Goal: Task Accomplishment & Management: Manage account settings

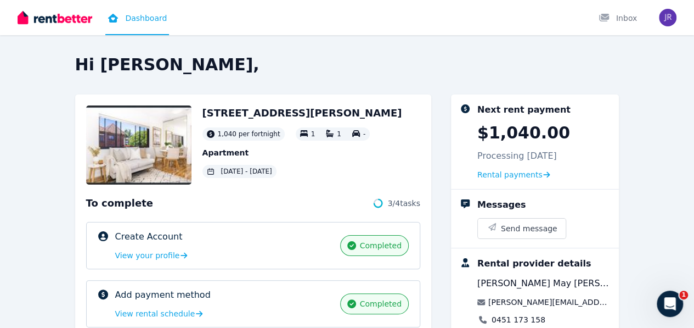
click at [334, 126] on div "[STREET_ADDRESS][PERSON_NAME] fortnight 1 1 - Apartment [DATE] - [DATE]" at bounding box center [253, 144] width 334 height 79
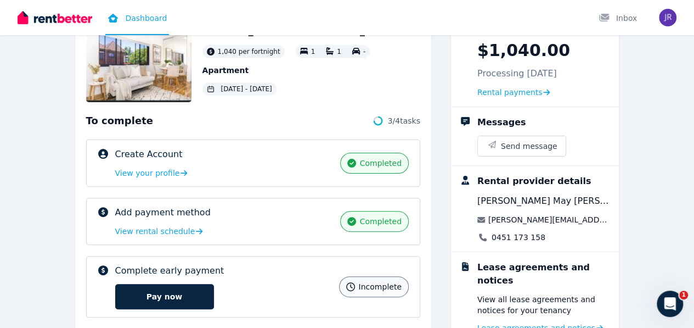
scroll to position [110, 0]
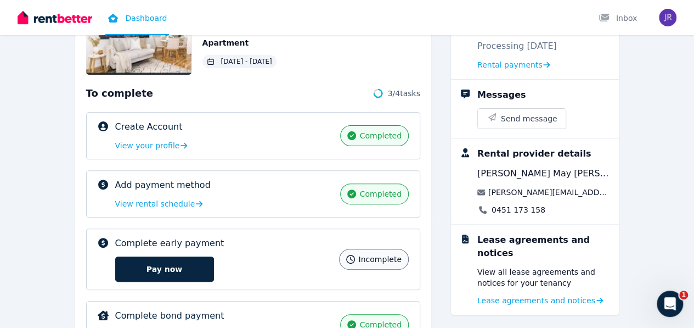
click at [385, 195] on span "completed" at bounding box center [381, 193] width 42 height 11
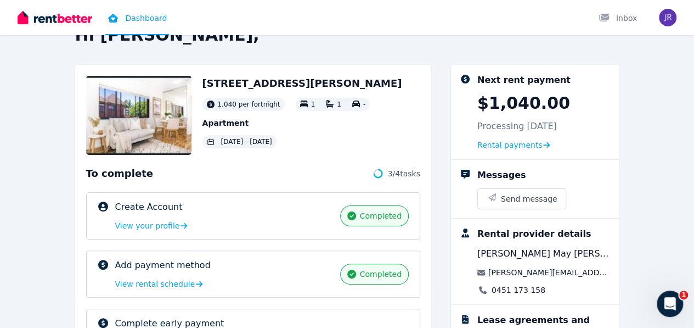
scroll to position [0, 0]
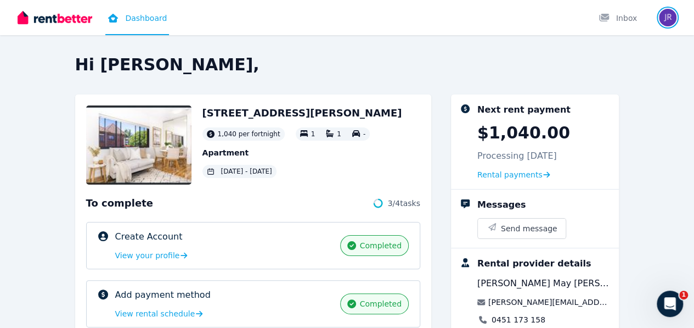
click at [675, 14] on img "button" at bounding box center [668, 18] width 18 height 18
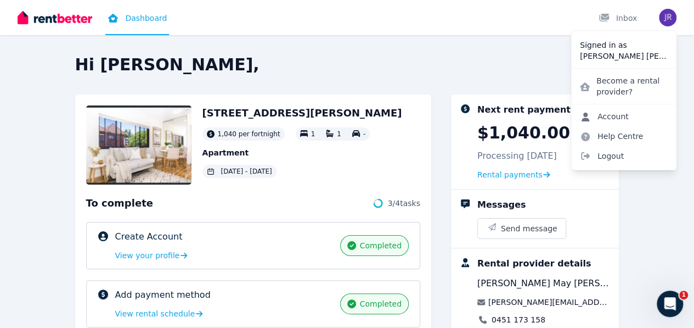
click at [610, 119] on link "Account" at bounding box center [605, 117] width 66 height 20
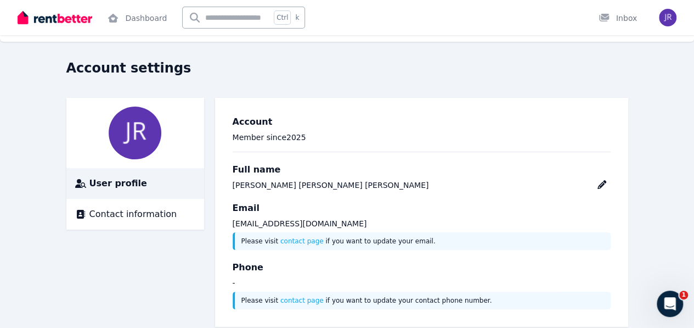
scroll to position [40, 0]
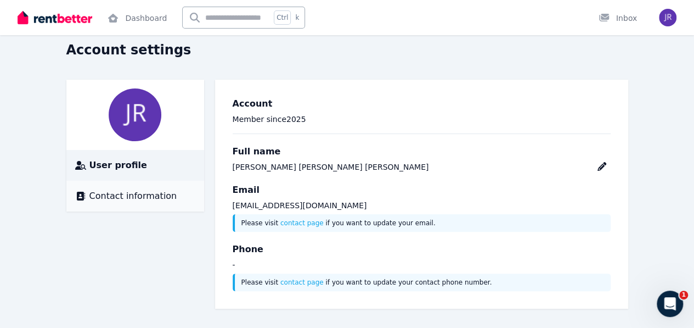
click at [111, 199] on span "Contact information" at bounding box center [133, 195] width 88 height 13
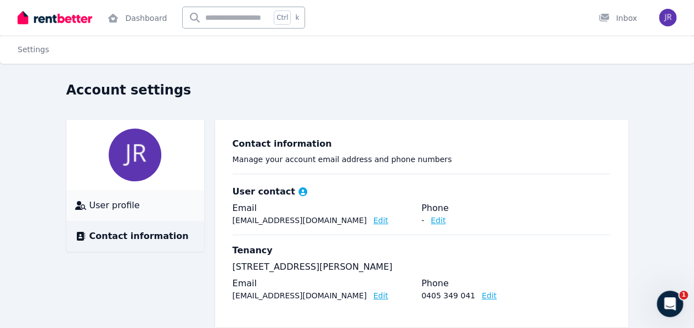
click at [135, 206] on div "User profile" at bounding box center [135, 205] width 120 height 13
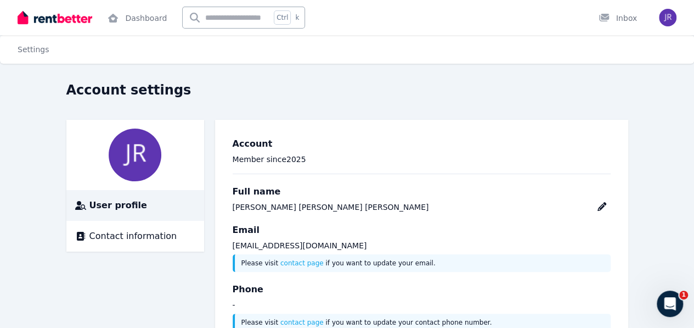
click at [125, 253] on div "User profile Contact information Account Member since [DATE] Full name [PERSON_…" at bounding box center [347, 234] width 562 height 229
click at [125, 237] on div "Contact information" at bounding box center [135, 235] width 120 height 13
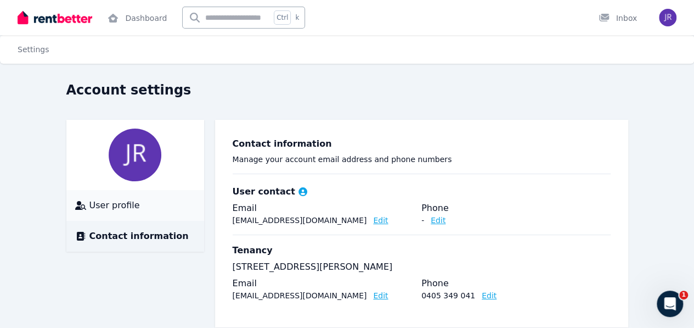
click at [89, 208] on span "User profile" at bounding box center [114, 205] width 51 height 13
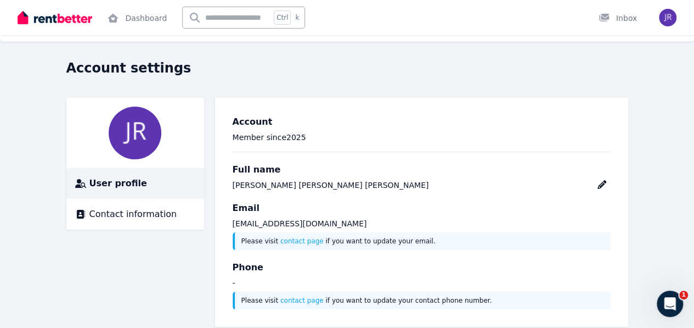
scroll to position [40, 0]
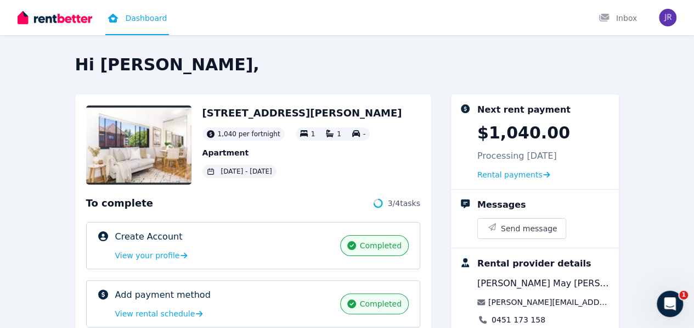
scroll to position [63, 0]
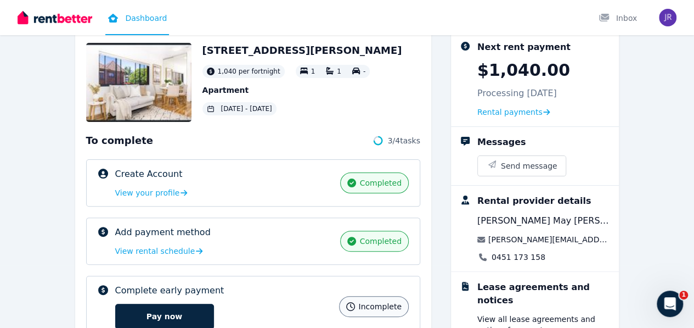
click at [401, 243] on span "completed" at bounding box center [381, 241] width 42 height 11
drag, startPoint x: 403, startPoint y: 243, endPoint x: 553, endPoint y: 75, distance: 225.1
click at [553, 75] on p "$1,040.00" at bounding box center [524, 70] width 93 height 20
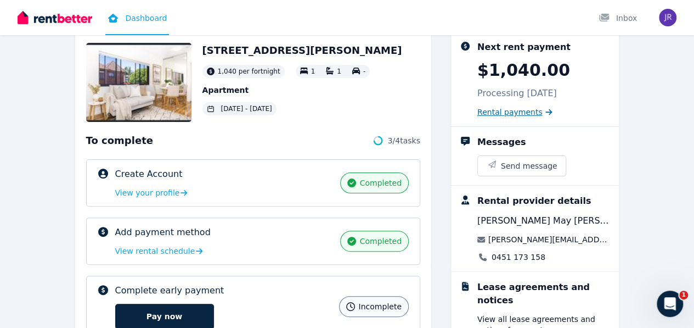
click at [543, 115] on span "Rental payments" at bounding box center [510, 112] width 65 height 11
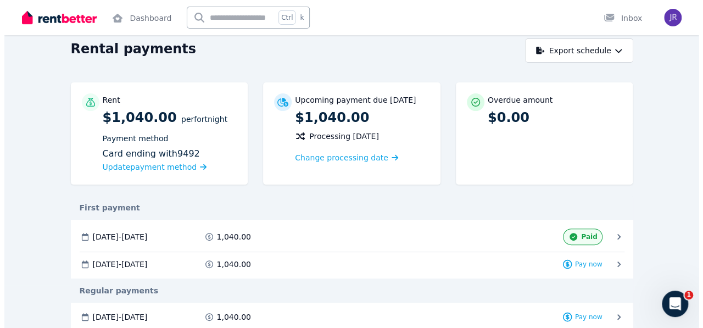
scroll to position [39, 0]
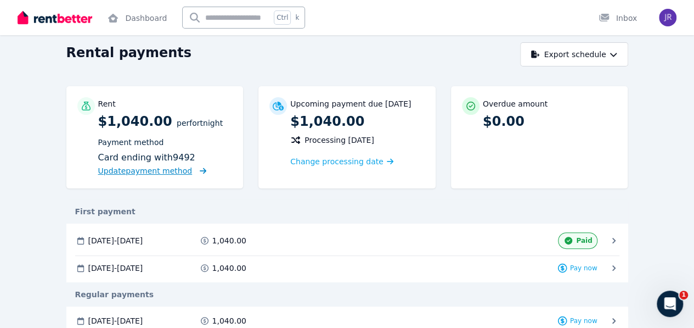
click at [99, 172] on span "Update payment method" at bounding box center [145, 170] width 94 height 9
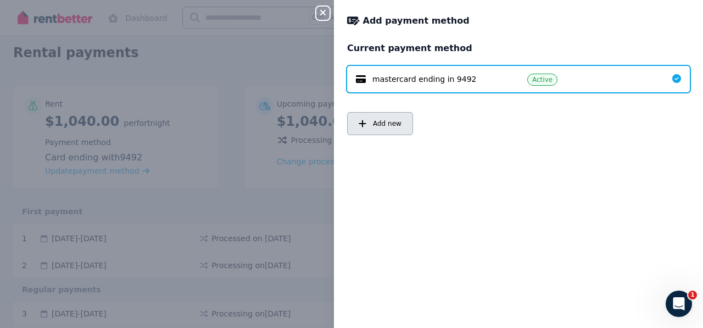
click at [393, 131] on button "Add new" at bounding box center [380, 123] width 66 height 23
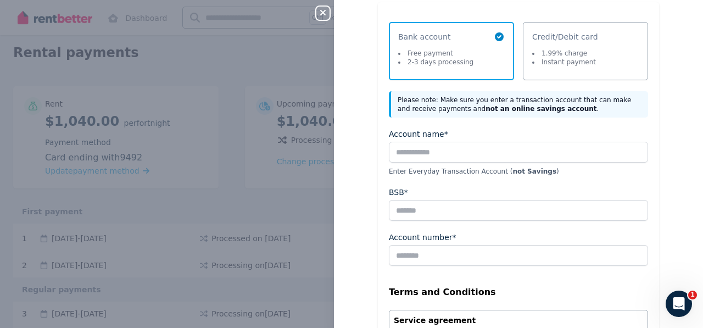
scroll to position [40, 0]
